Goal: Task Accomplishment & Management: Complete application form

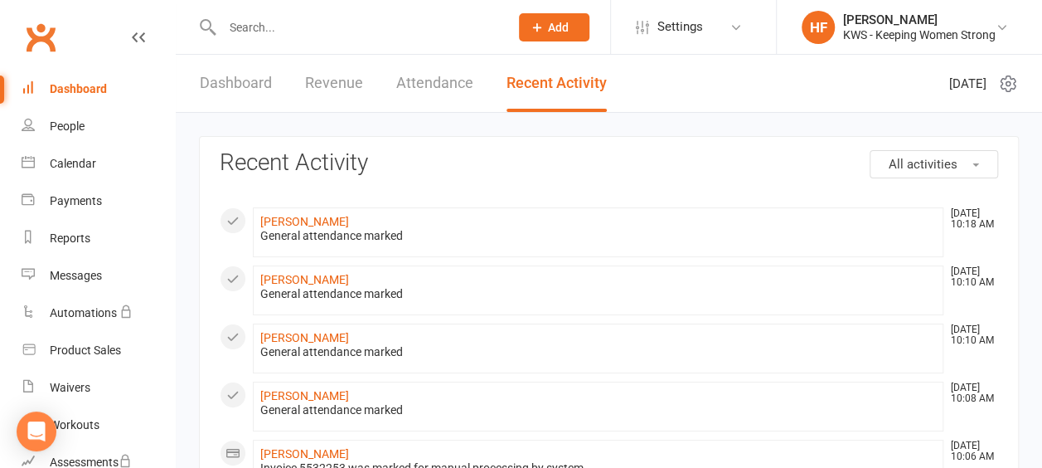
click at [231, 83] on link "Dashboard" at bounding box center [236, 83] width 72 height 57
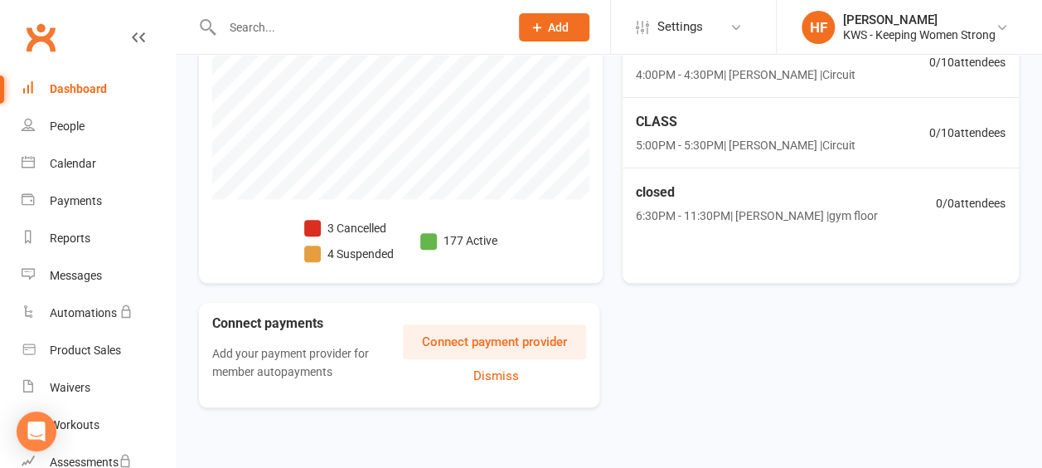
scroll to position [700, 0]
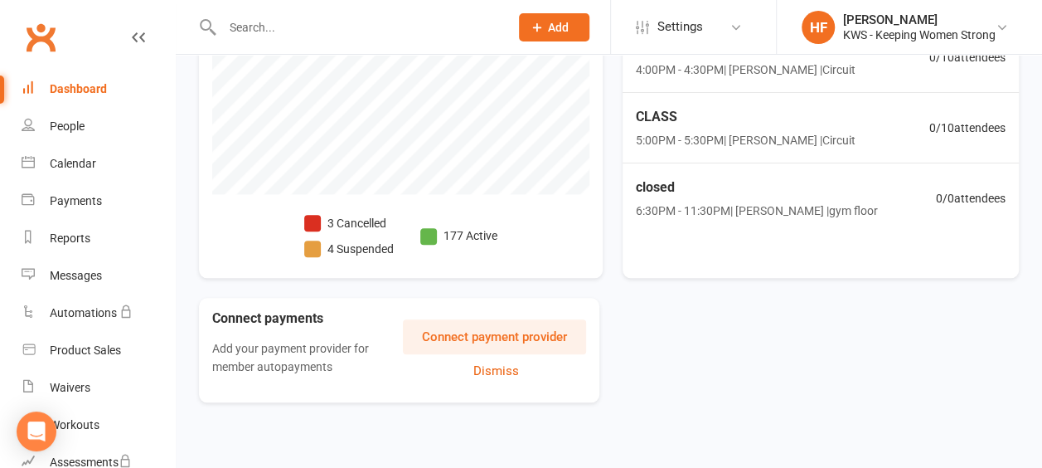
click at [308, 219] on span at bounding box center [312, 223] width 17 height 17
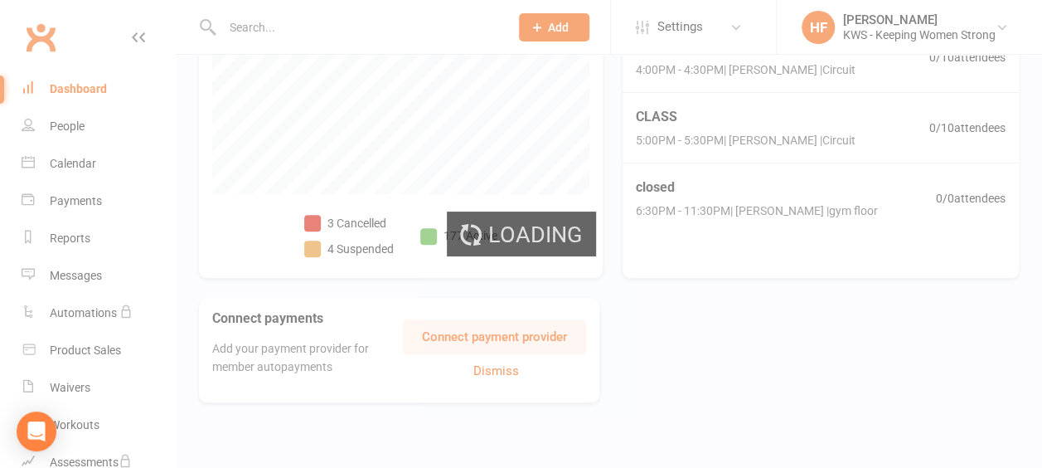
select select "no_trial"
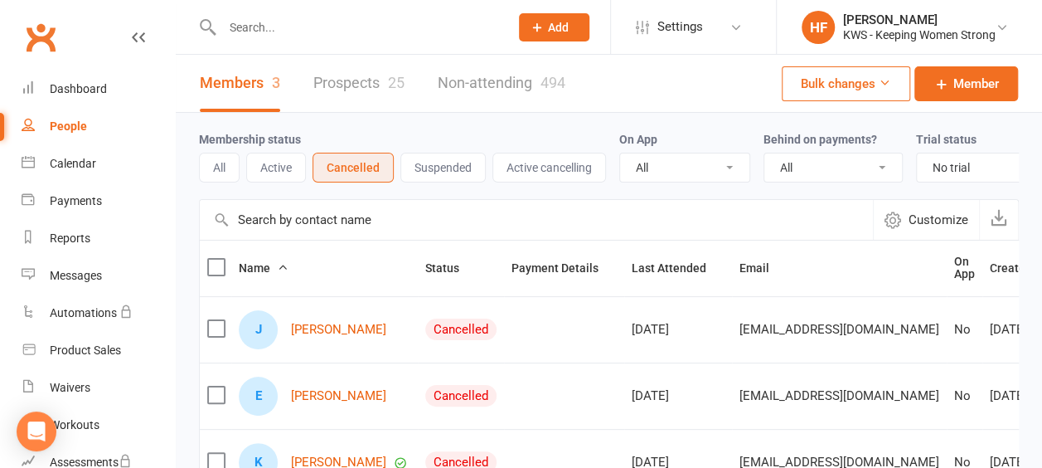
click at [303, 27] on input "text" at bounding box center [357, 27] width 280 height 23
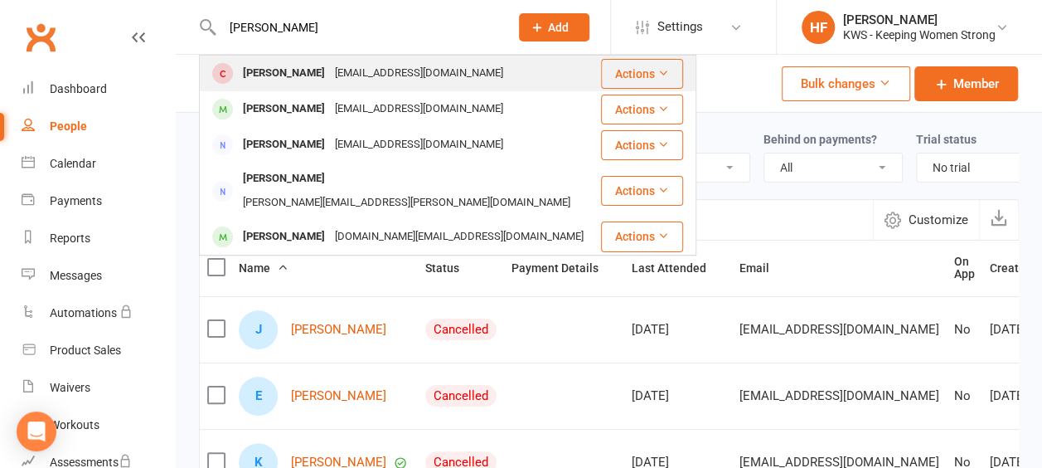
type input "[PERSON_NAME]"
click at [284, 70] on div "[PERSON_NAME]" at bounding box center [284, 73] width 92 height 24
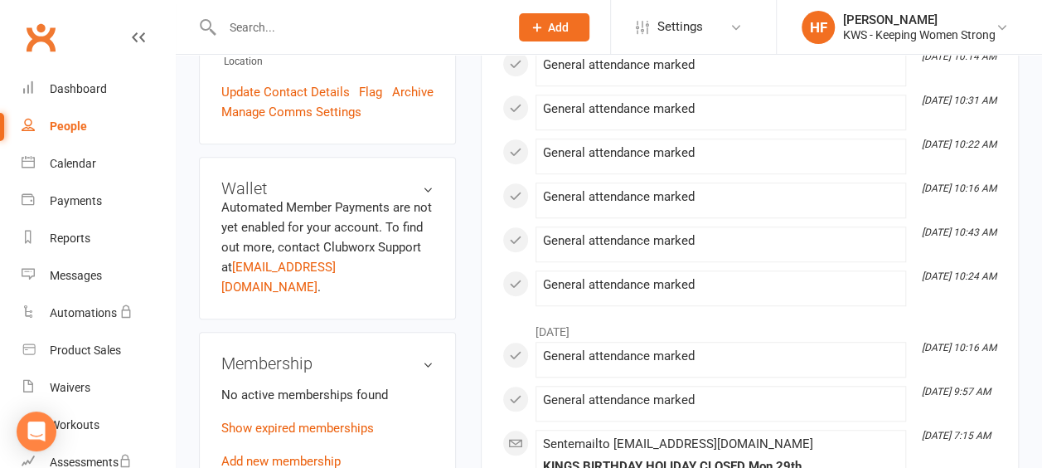
scroll to position [580, 0]
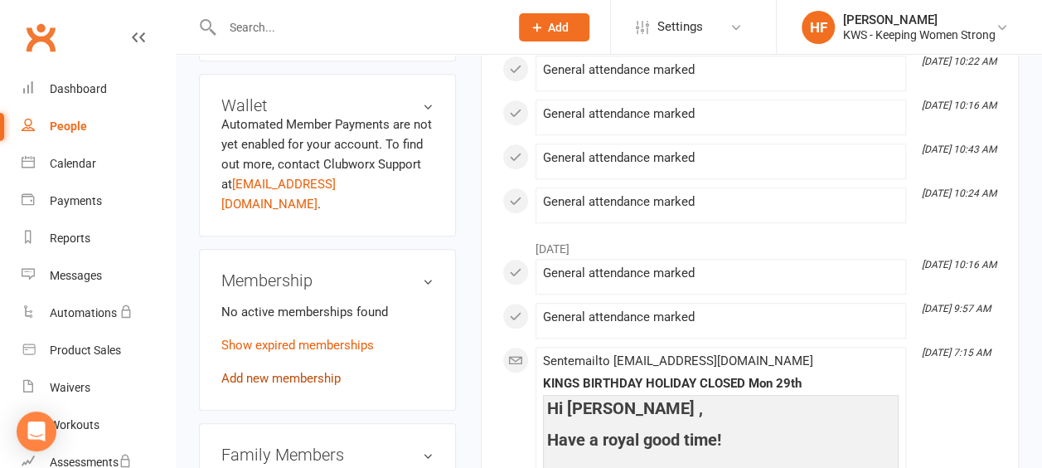
click at [308, 371] on link "Add new membership" at bounding box center [280, 378] width 119 height 15
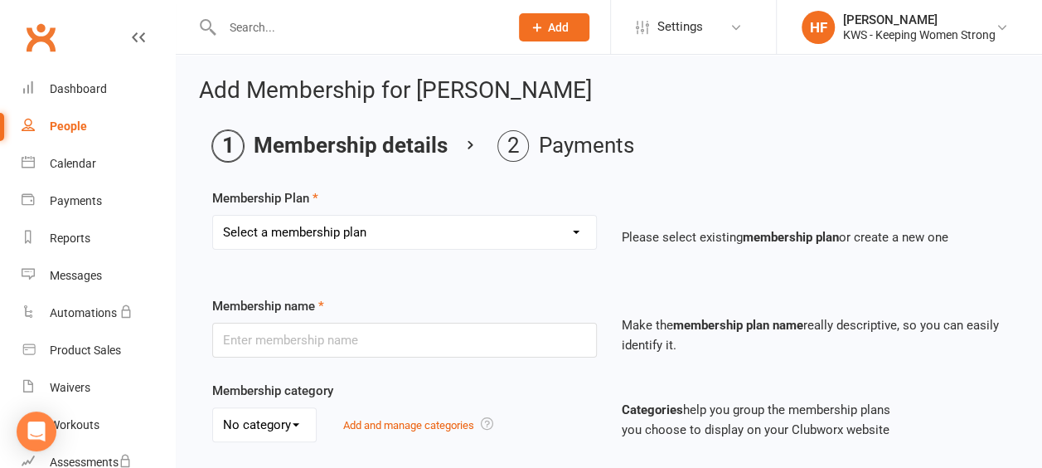
click at [575, 231] on select "Select a membership plan Create new Membership Plan Continual Monthly Membershi…" at bounding box center [404, 232] width 383 height 33
select select "2"
click at [213, 216] on select "Select a membership plan Create new Membership Plan Continual Monthly Membershi…" at bounding box center [404, 232] width 383 height 33
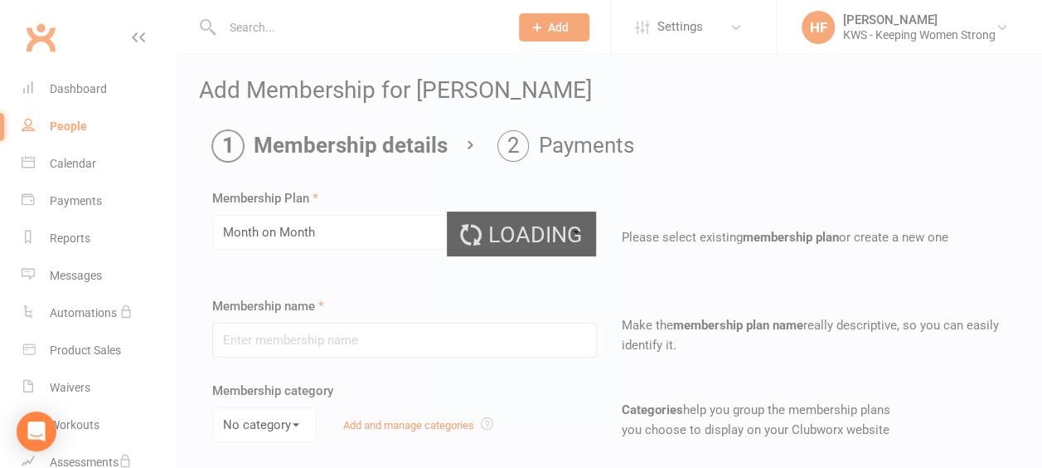
type input "Month on Month"
select select "0"
type input "1"
select select "2"
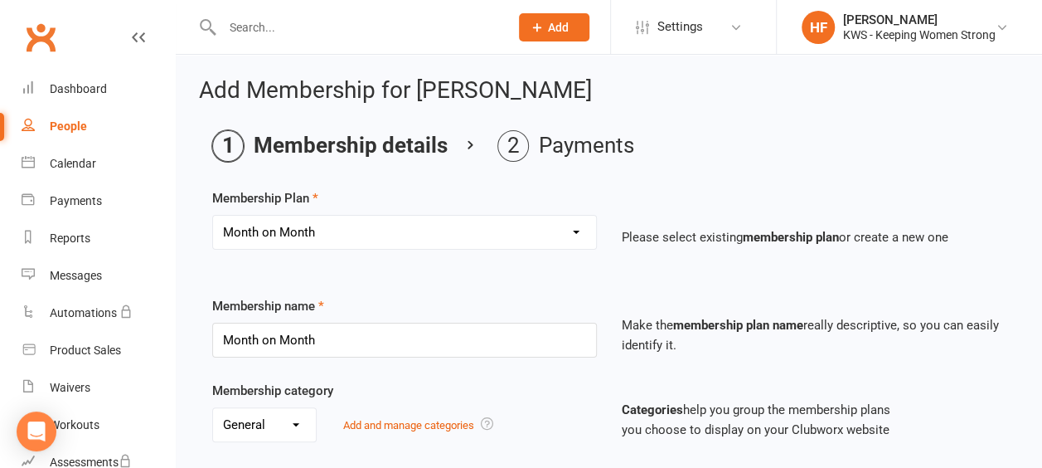
type input "[DATE]"
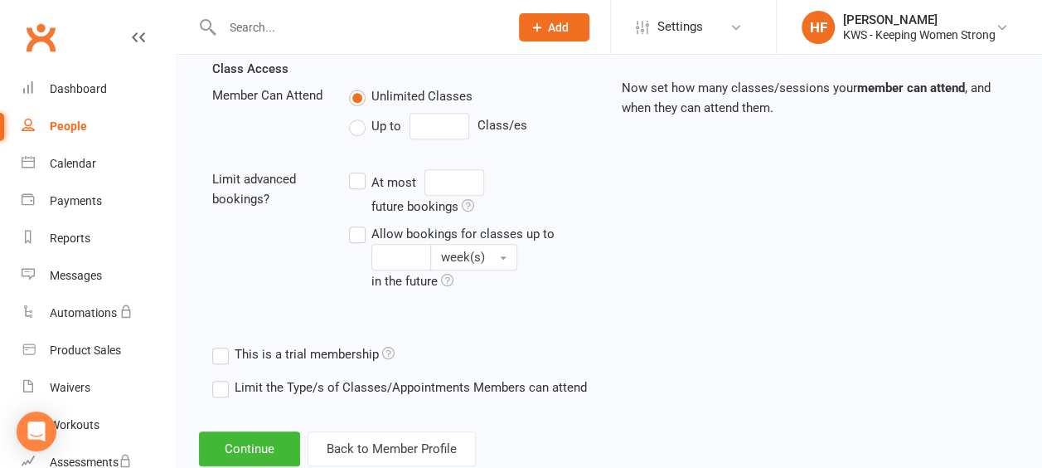
scroll to position [622, 0]
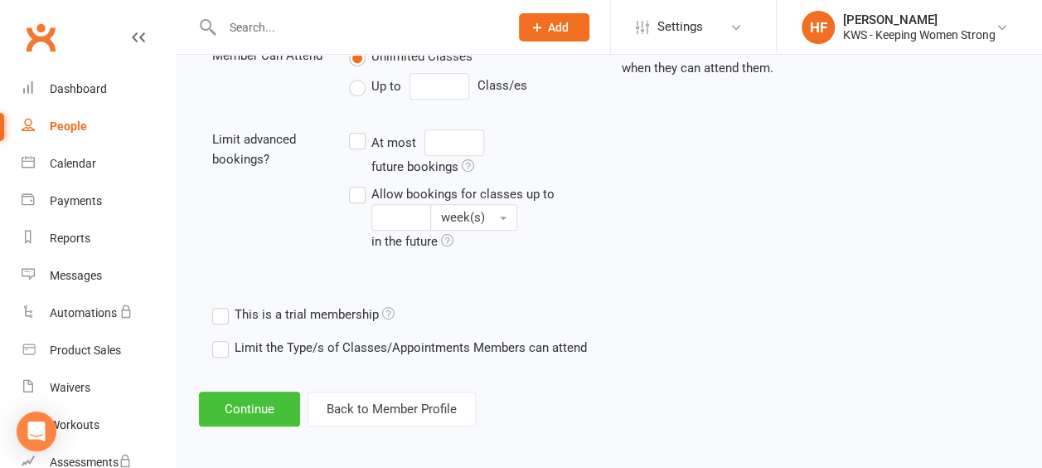
click at [250, 396] on button "Continue" at bounding box center [249, 408] width 101 height 35
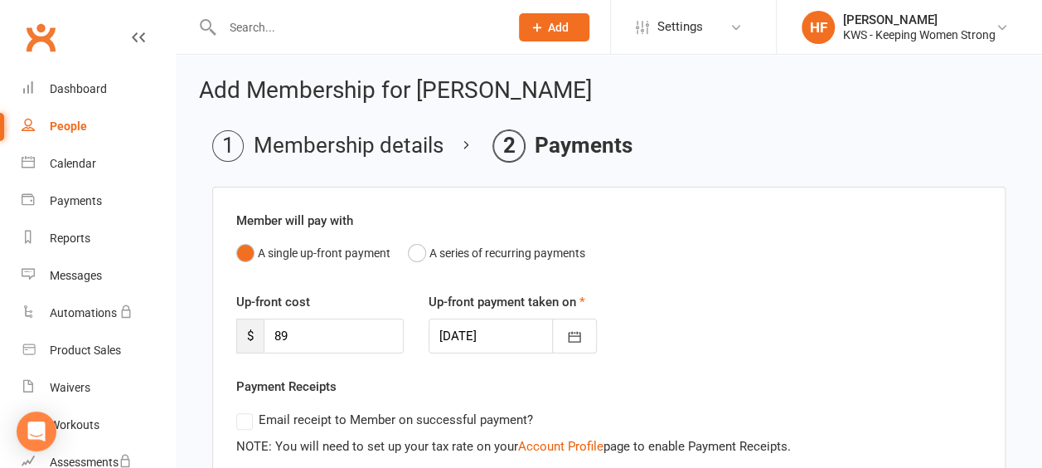
scroll to position [270, 0]
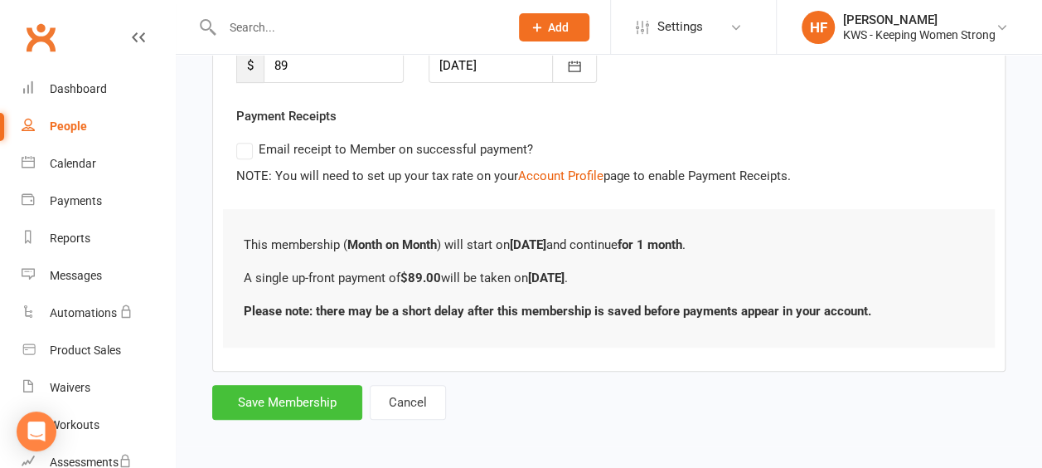
click at [279, 399] on button "Save Membership" at bounding box center [287, 402] width 150 height 35
